Goal: Navigation & Orientation: Find specific page/section

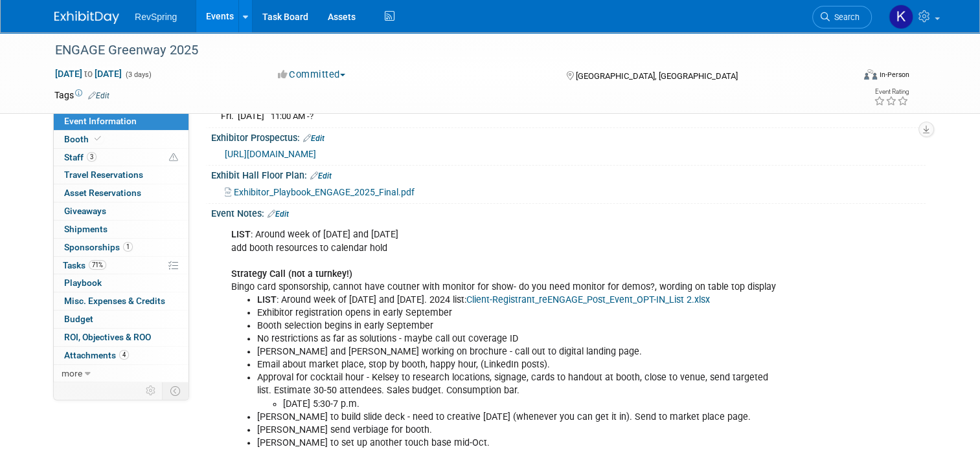
click at [212, 10] on link "Events" at bounding box center [219, 16] width 47 height 32
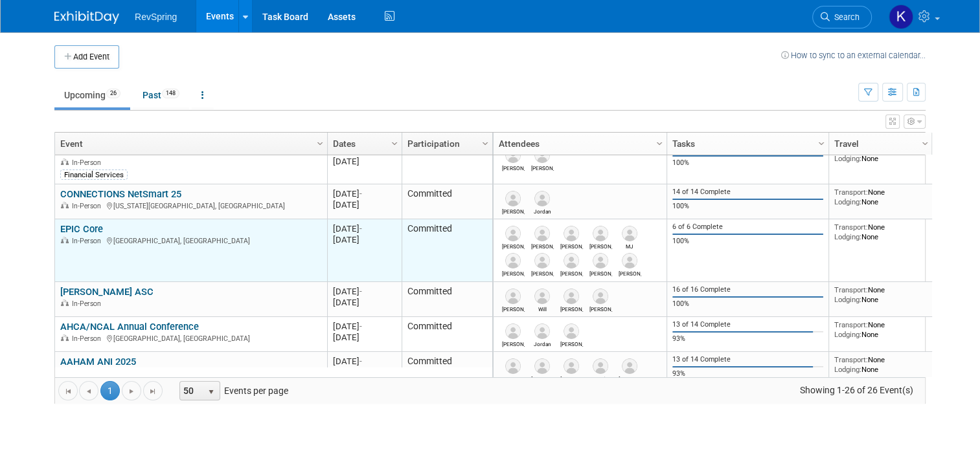
scroll to position [16, 0]
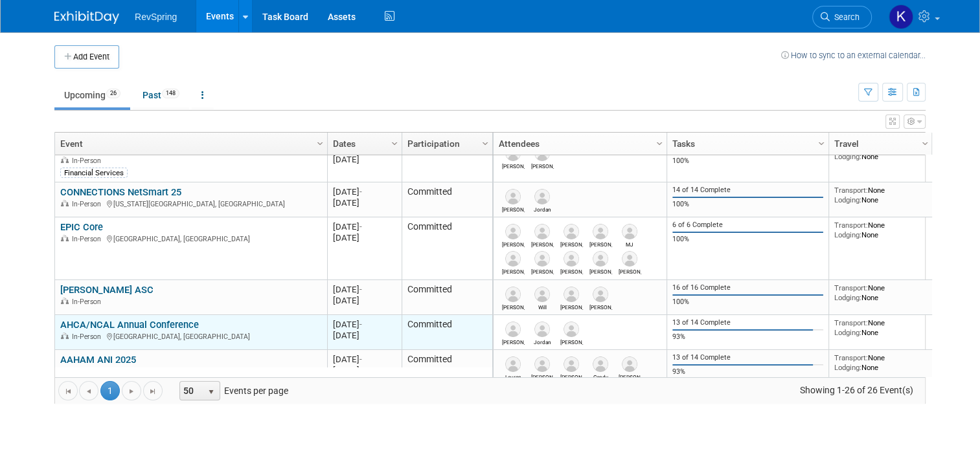
click at [100, 319] on link "AHCA/NCAL Annual Conference" at bounding box center [129, 325] width 139 height 12
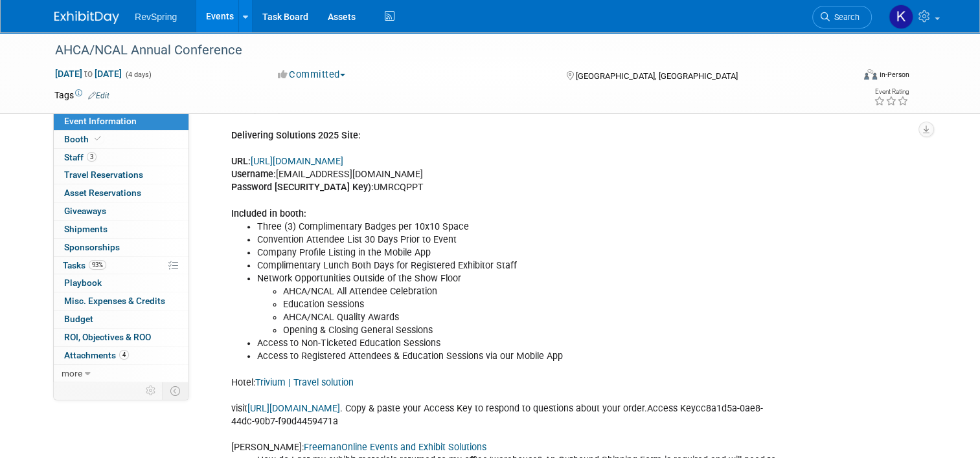
scroll to position [430, 0]
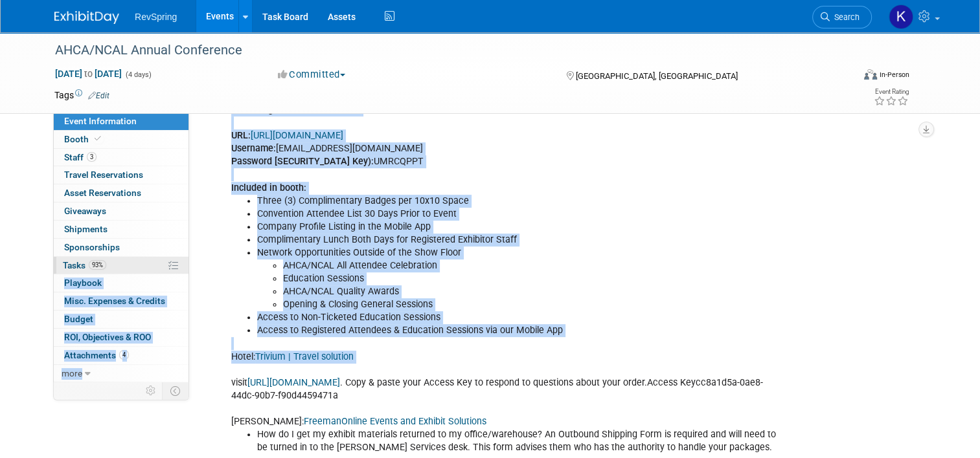
drag, startPoint x: 317, startPoint y: 381, endPoint x: 141, endPoint y: 272, distance: 207.9
click at [141, 272] on div "Event Information Event Info Booth Booth 3 Staff 3 Staff 0 Travel Reservations …" at bounding box center [490, 138] width 890 height 1072
click at [141, 272] on link "93% Tasks 93%" at bounding box center [121, 265] width 135 height 17
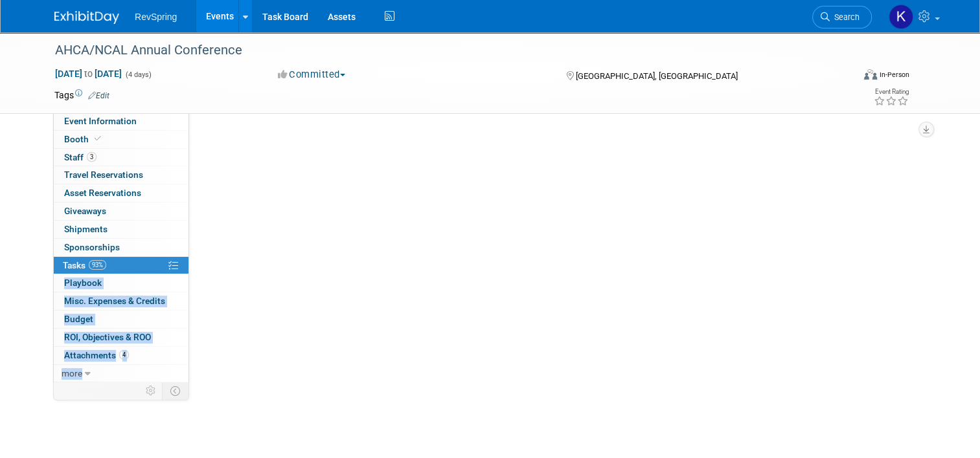
scroll to position [0, 0]
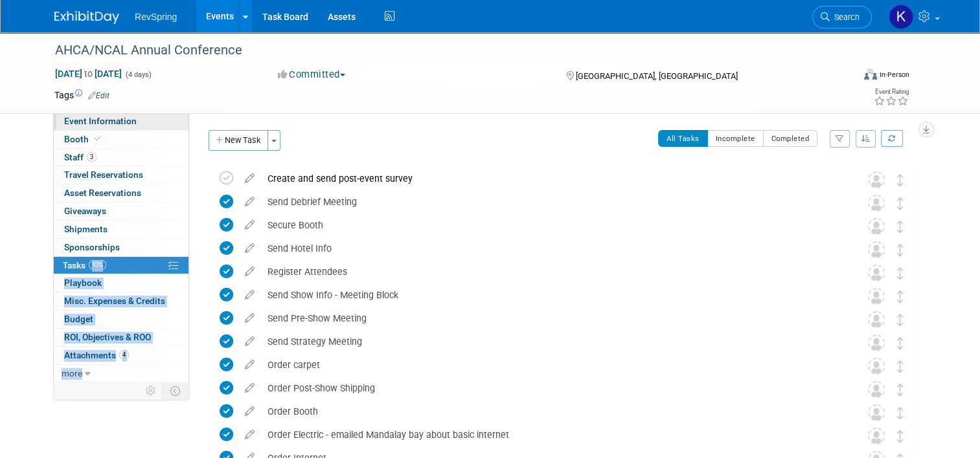
click at [129, 128] on link "Event Information" at bounding box center [121, 121] width 135 height 17
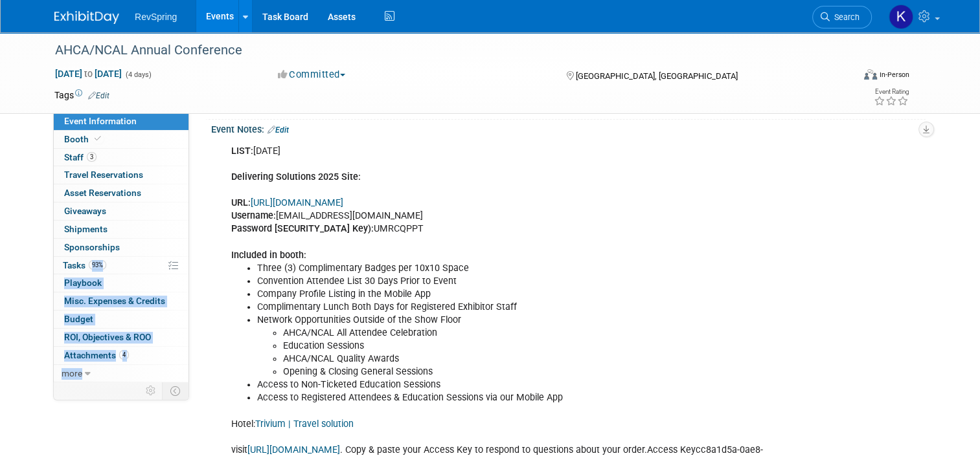
scroll to position [363, 0]
